Goal: Task Accomplishment & Management: Use online tool/utility

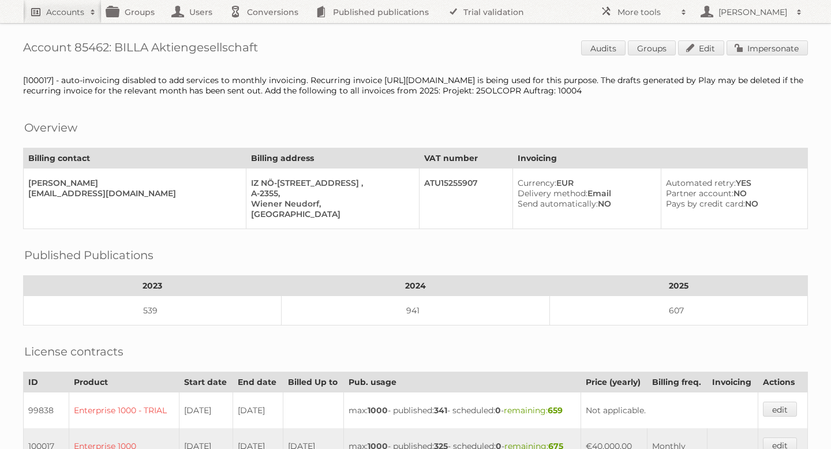
click at [72, 5] on link "Accounts" at bounding box center [62, 11] width 79 height 23
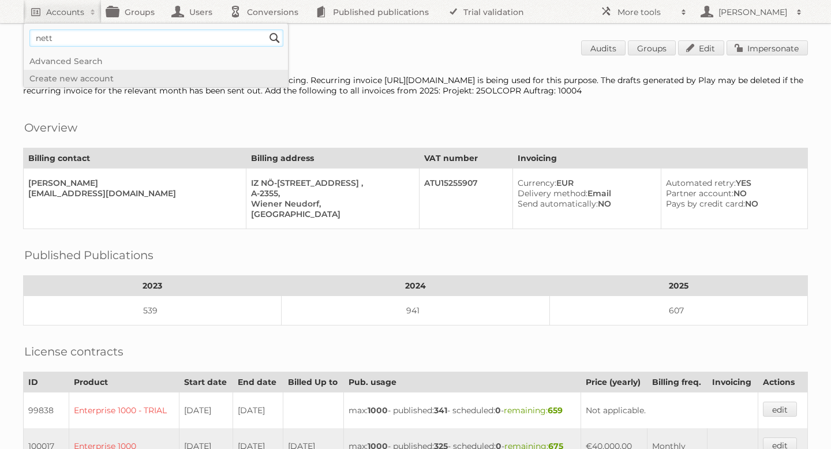
type input"] "netto"
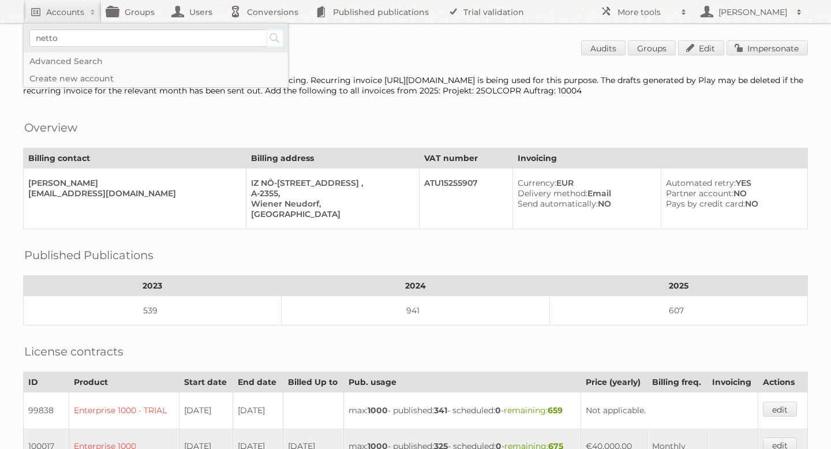
click at [272, 39] on input "Search" at bounding box center [274, 37] width 17 height 17
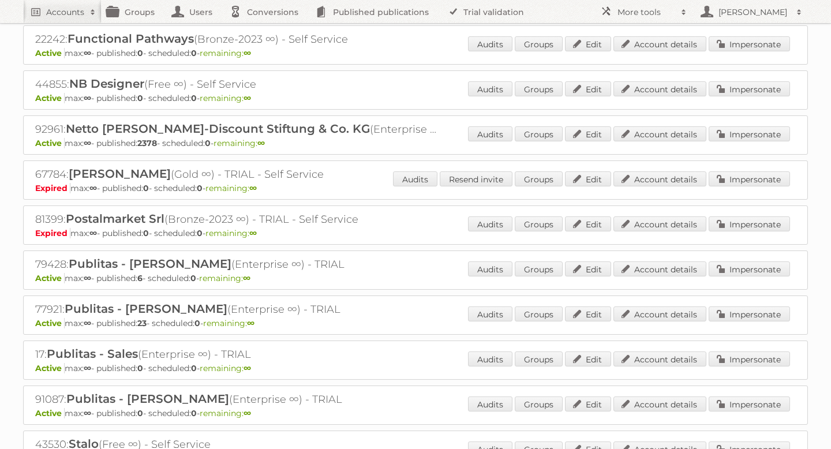
scroll to position [171, 0]
click at [752, 130] on link "Impersonate" at bounding box center [749, 133] width 81 height 15
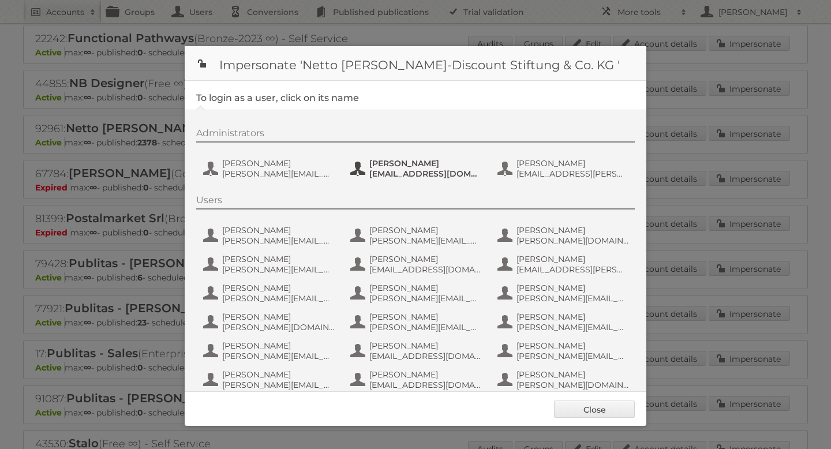
click at [391, 172] on span "mario.heigl@netto-online.de" at bounding box center [425, 174] width 112 height 10
